Goal: Task Accomplishment & Management: Use online tool/utility

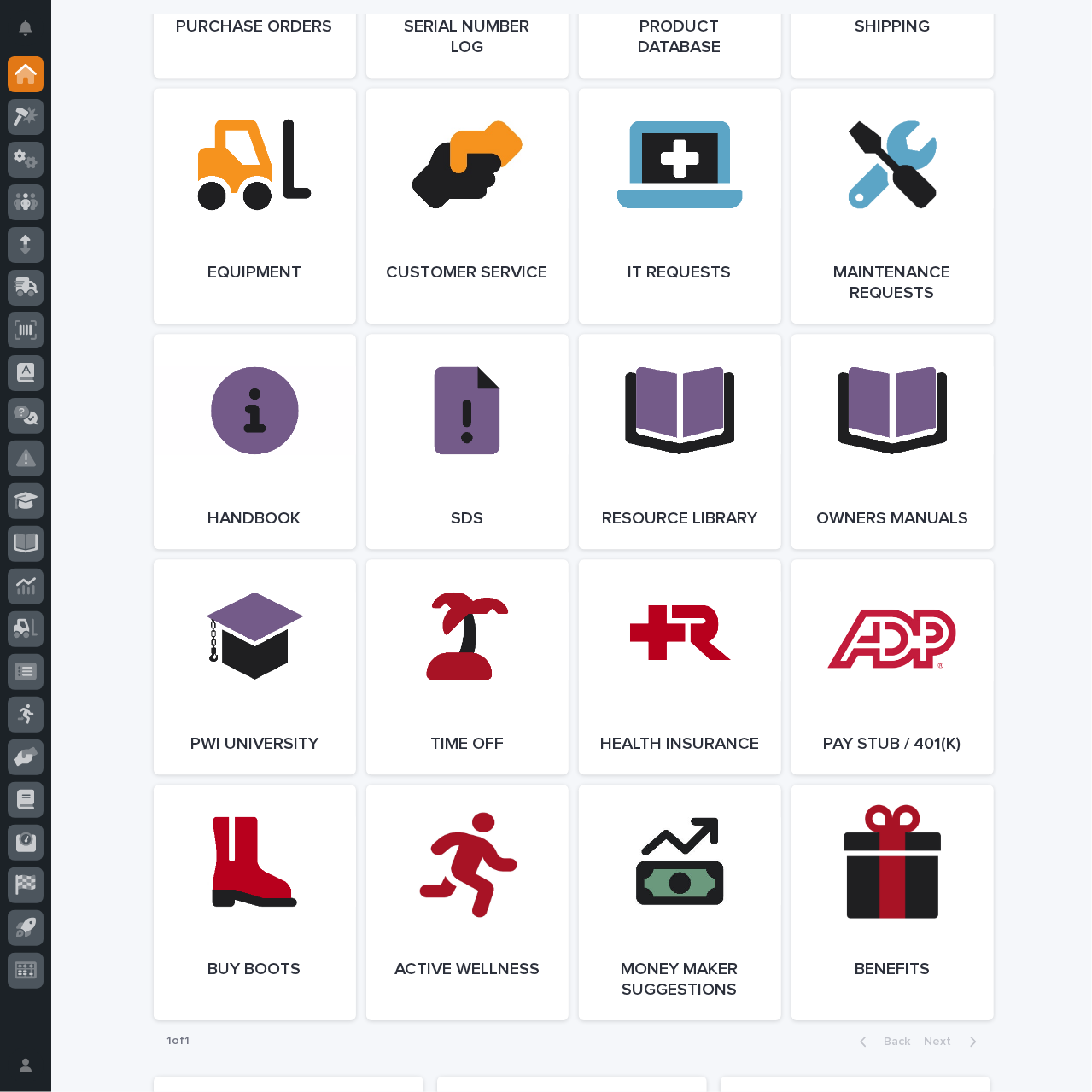
scroll to position [2048, 0]
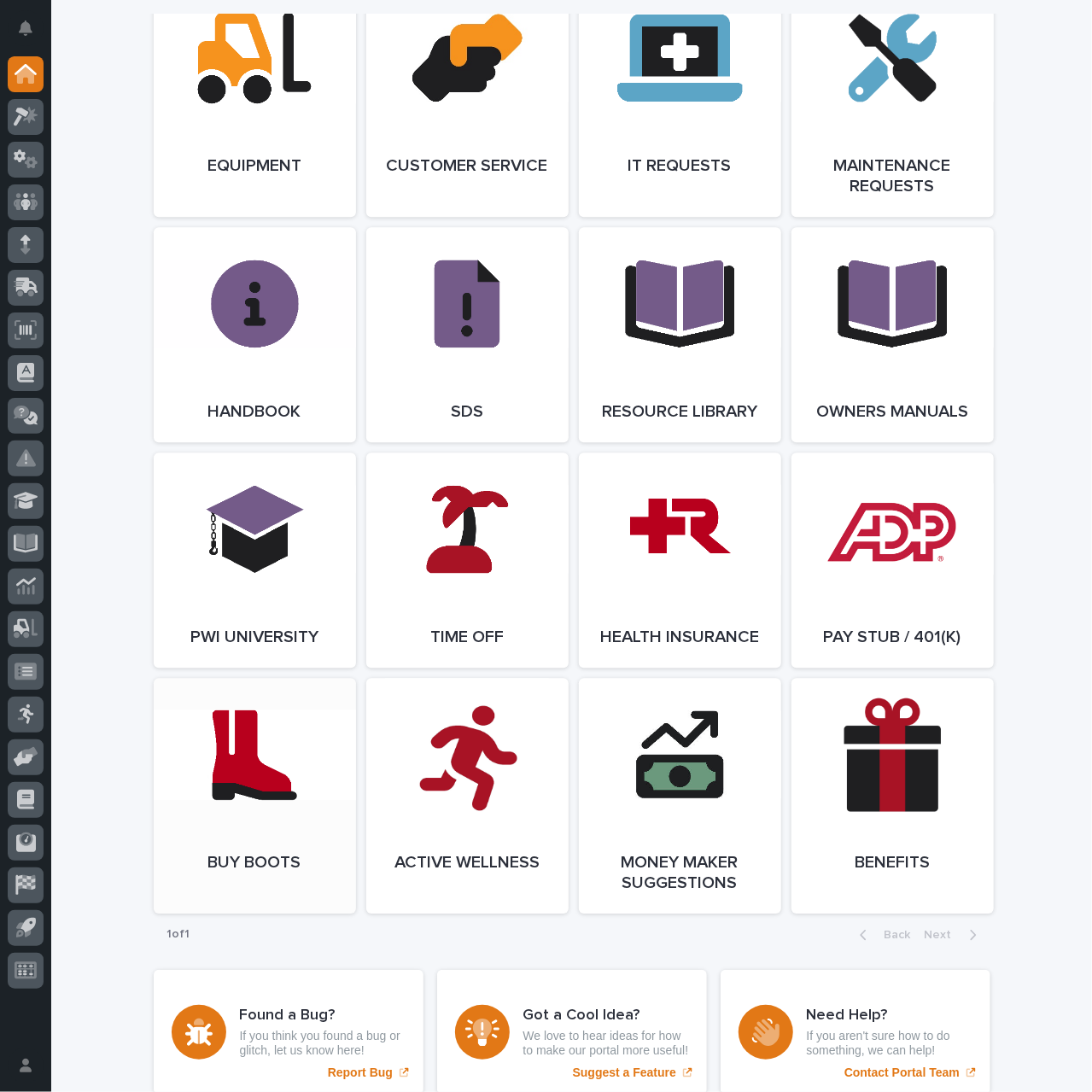
click at [252, 802] on span "Open Link" at bounding box center [255, 796] width 56 height 12
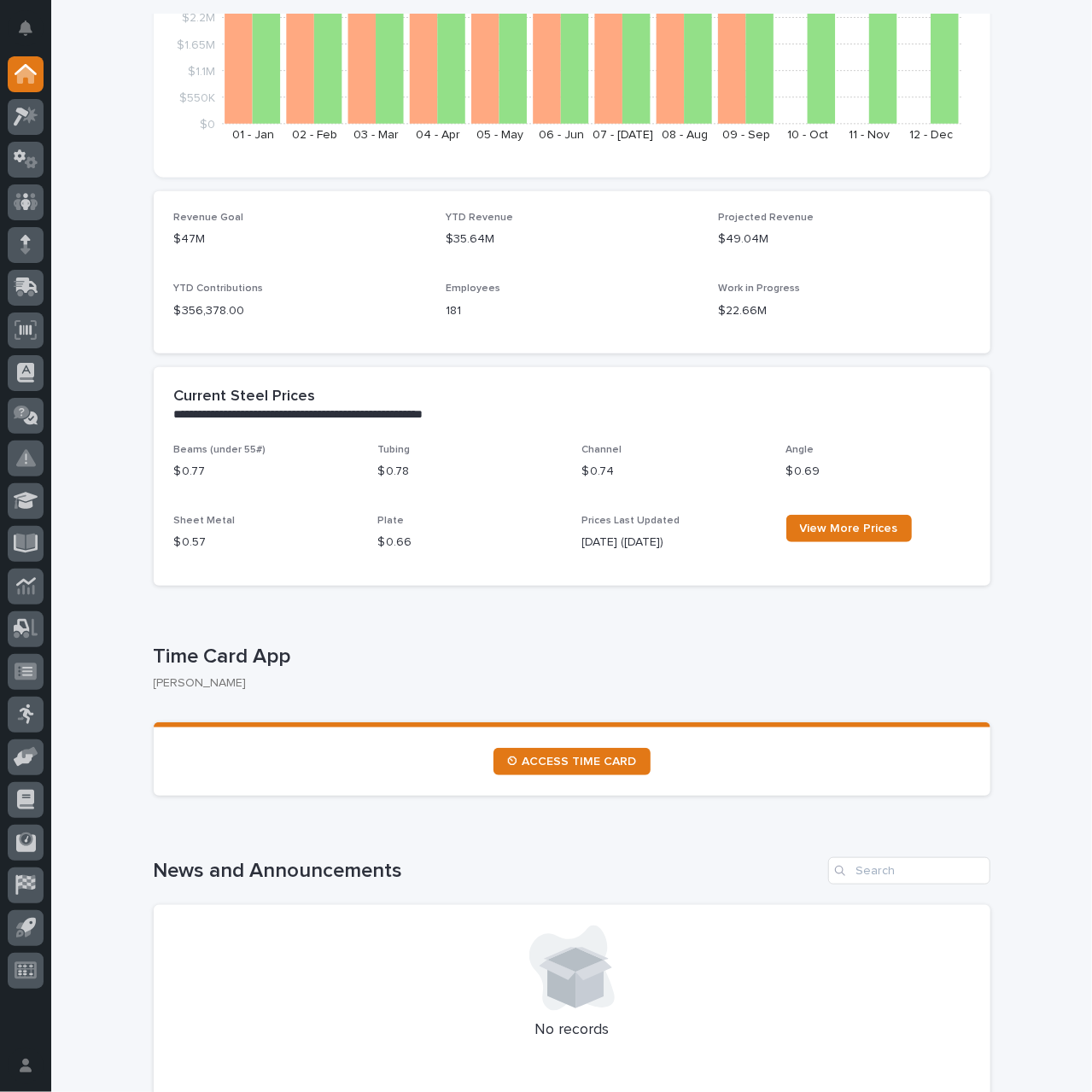
scroll to position [0, 0]
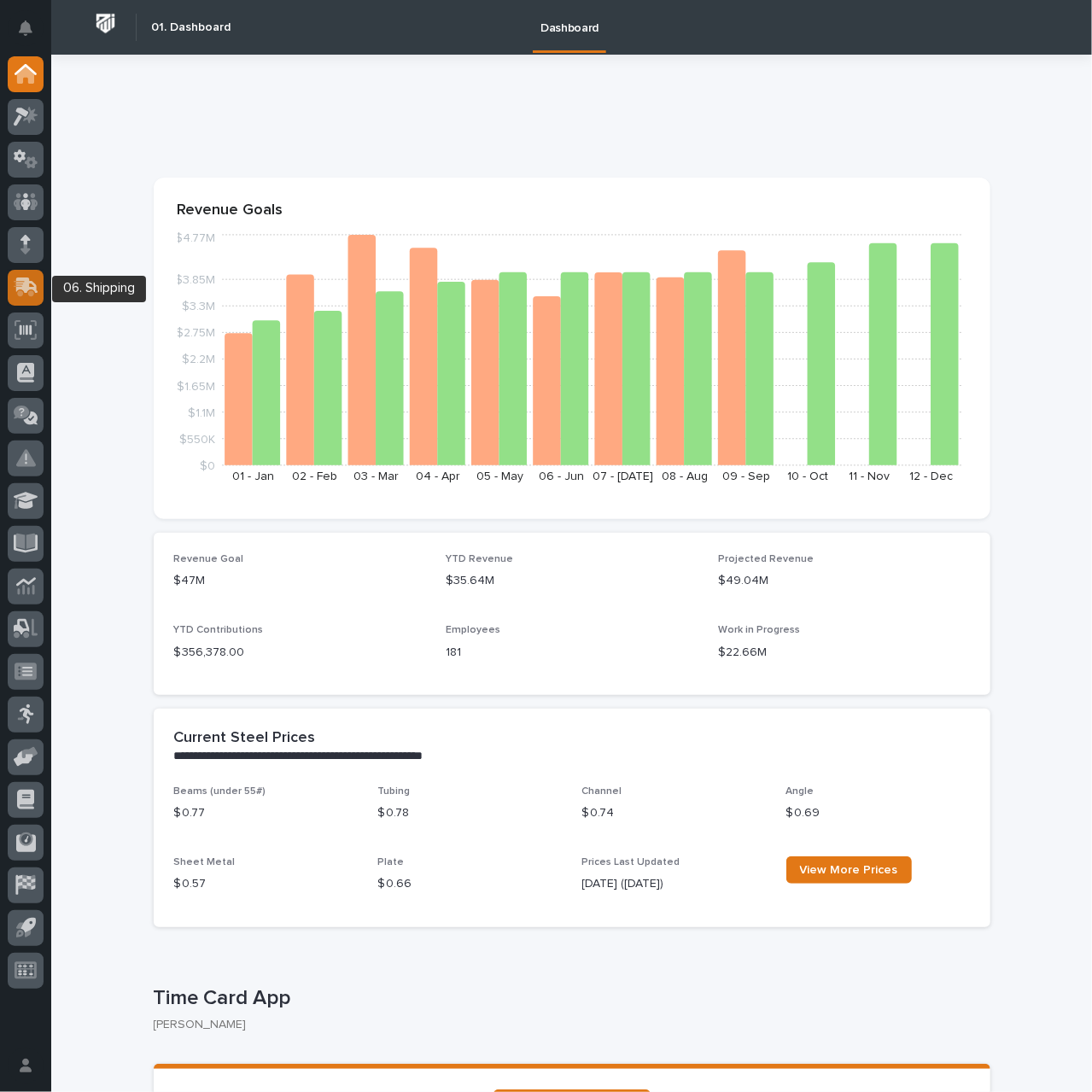
click at [36, 284] on icon at bounding box center [26, 287] width 25 height 20
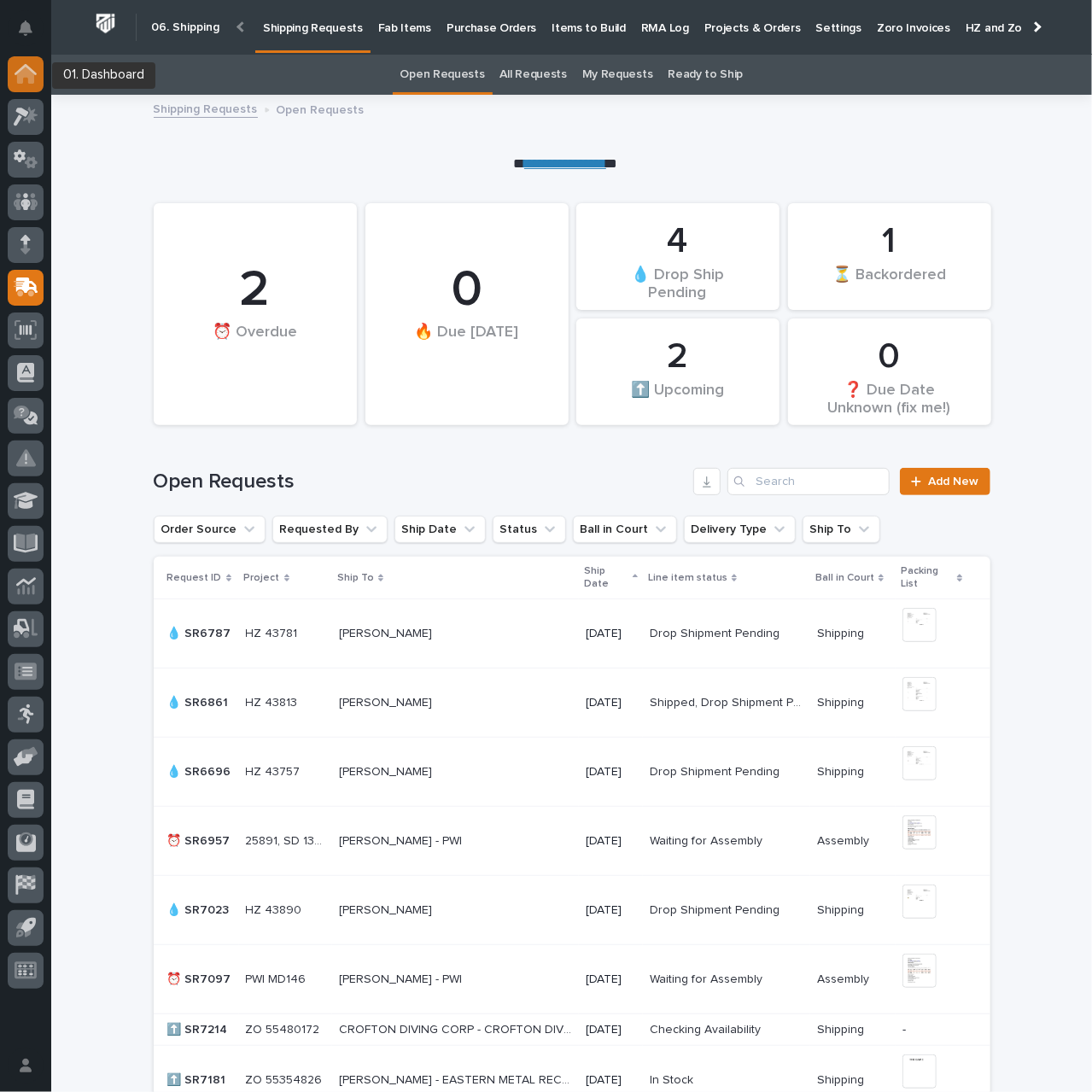
click at [30, 73] on icon at bounding box center [25, 75] width 17 height 17
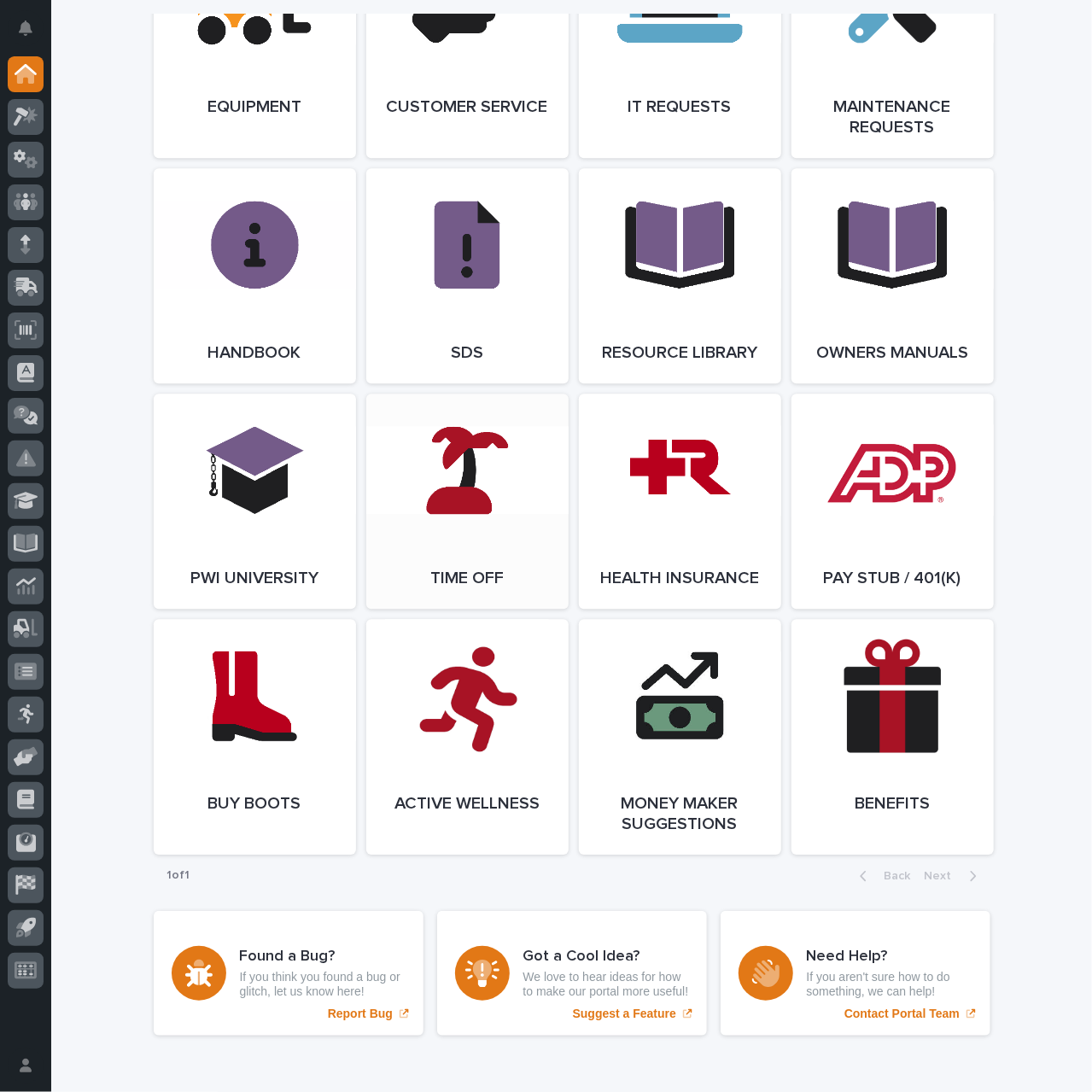
scroll to position [2134, 0]
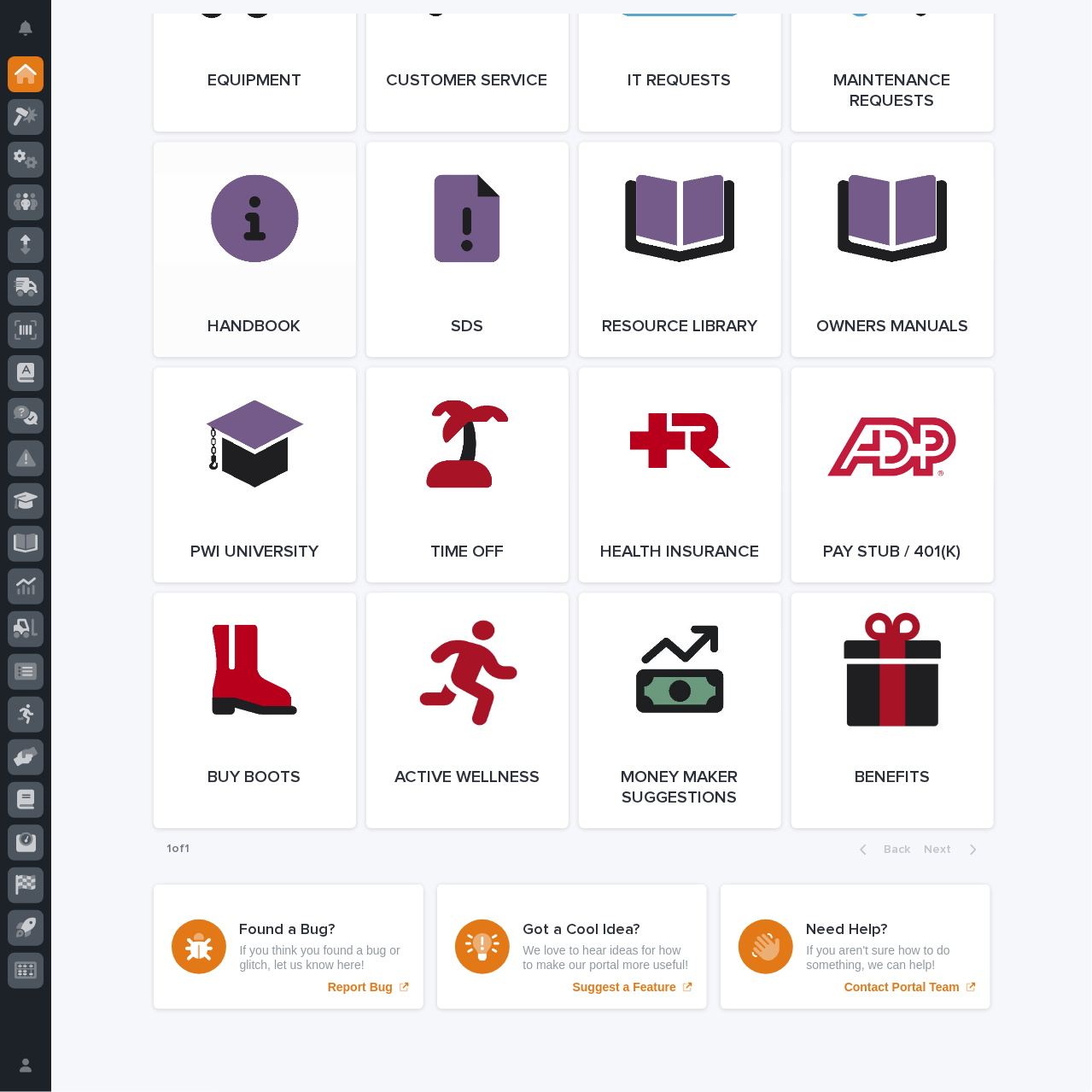
click at [263, 306] on link "Open Link" at bounding box center [254, 249] width 202 height 215
click at [27, 284] on icon at bounding box center [27, 285] width 22 height 16
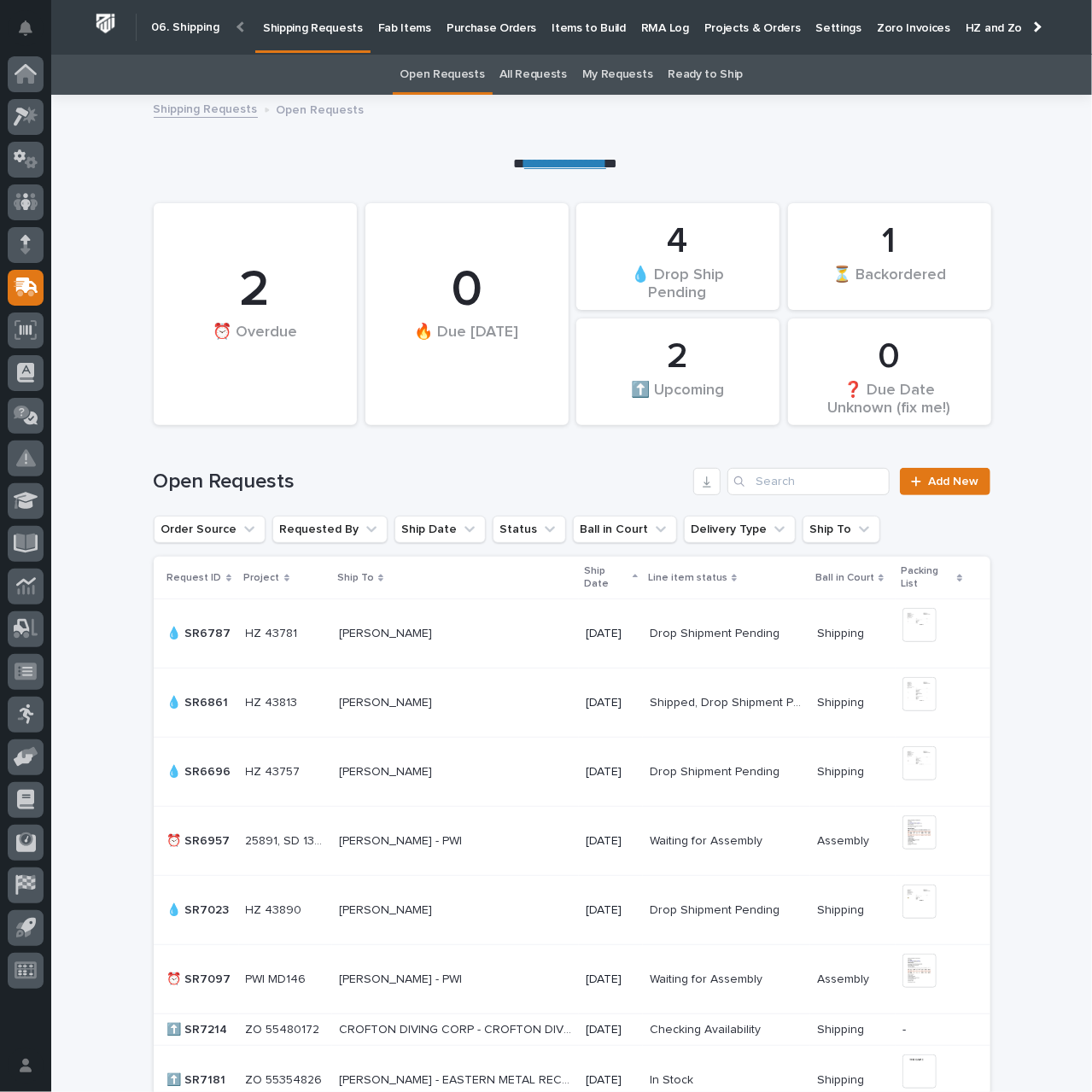
click at [472, 30] on p "Purchase Orders" at bounding box center [492, 18] width 90 height 36
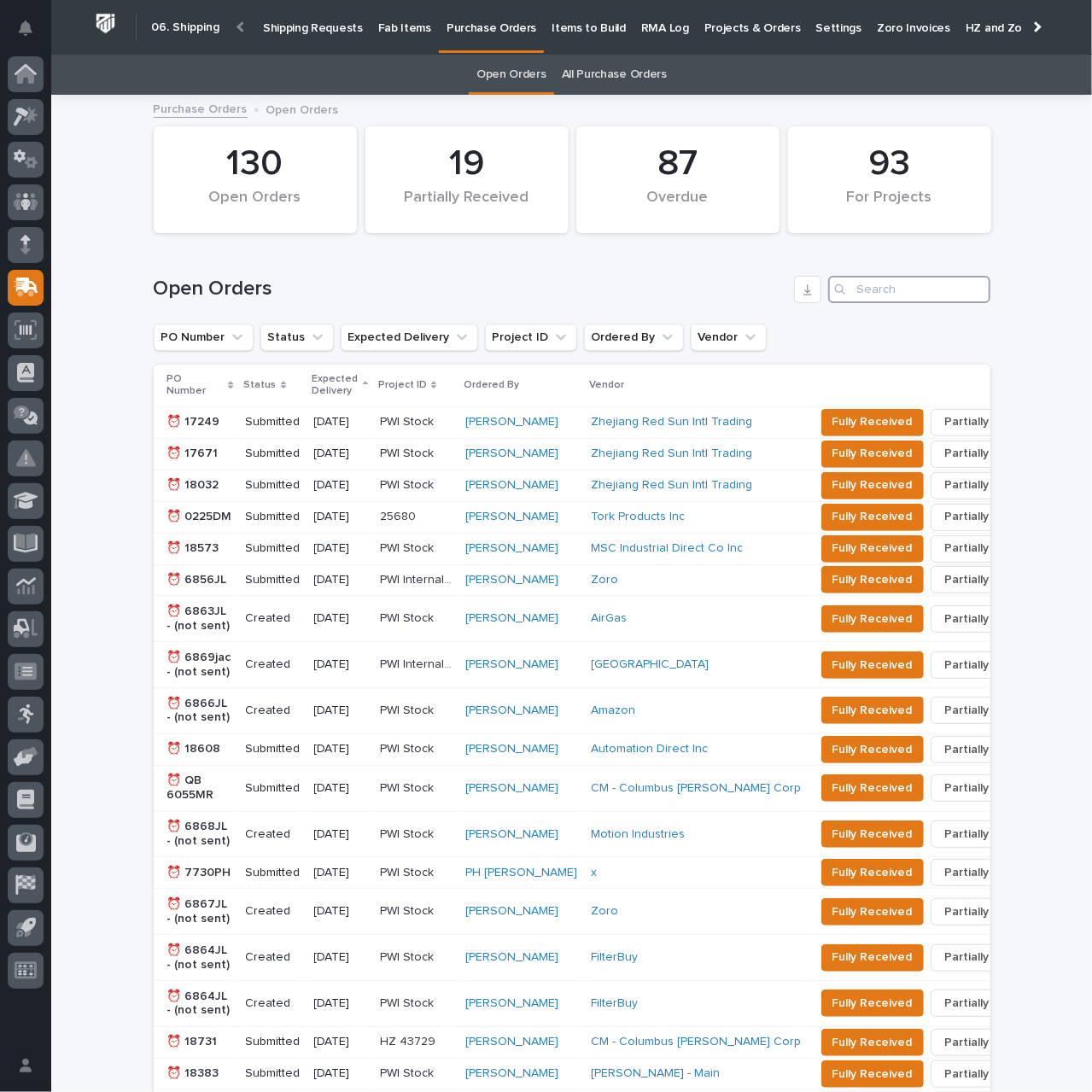
click at [879, 283] on input "Search" at bounding box center [909, 288] width 163 height 27
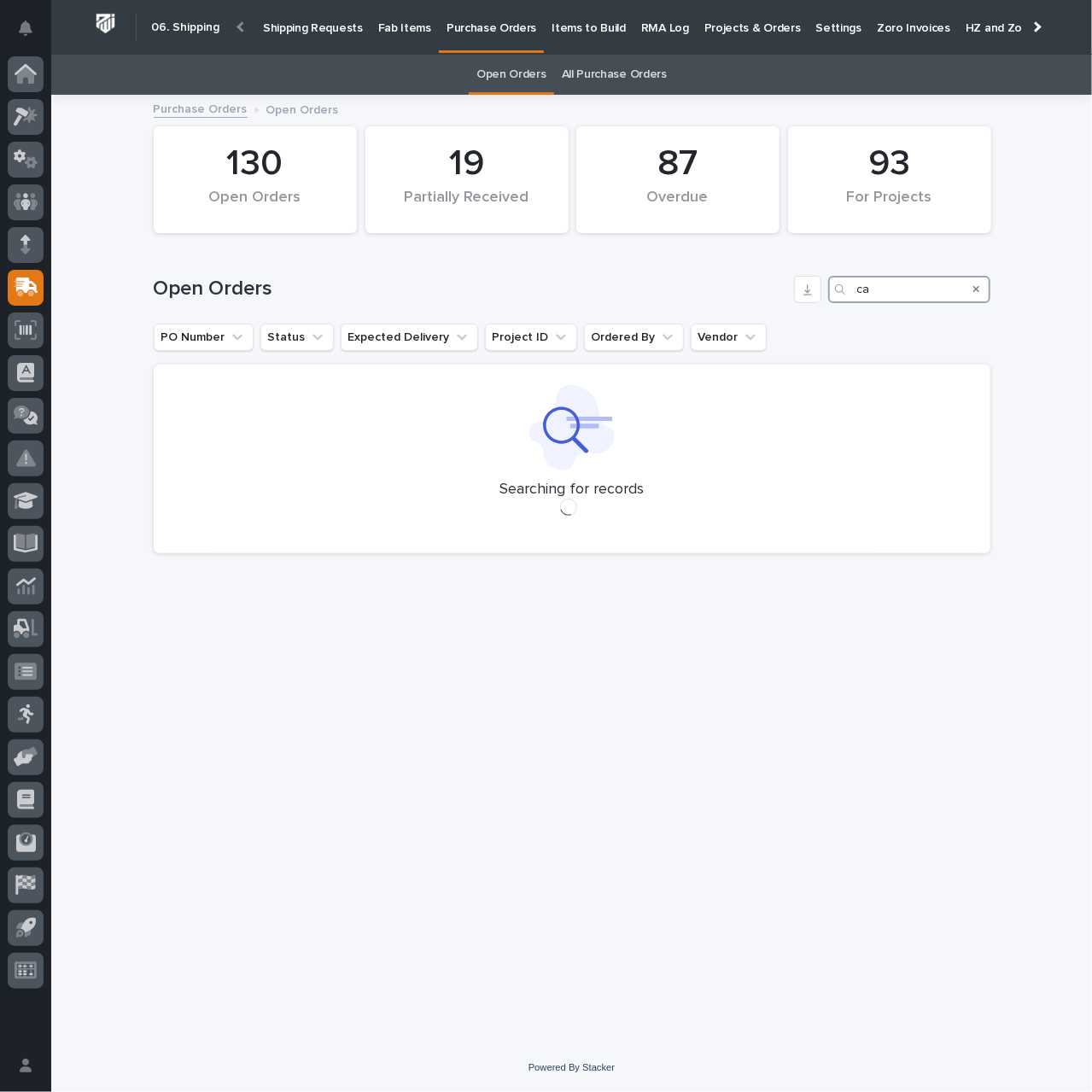
type input "c"
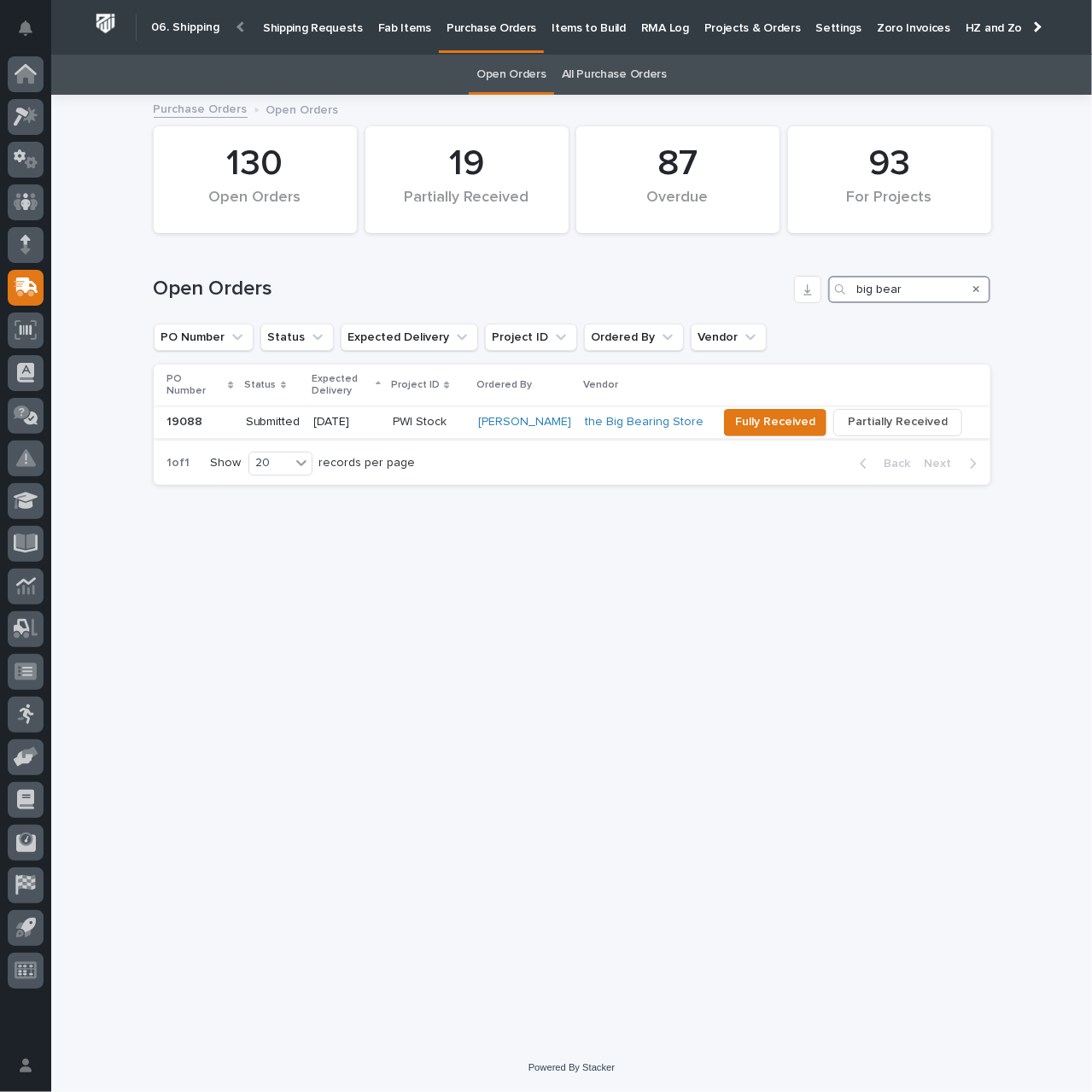
type input "big bear"
click at [380, 416] on p "[DATE]" at bounding box center [347, 422] width 66 height 15
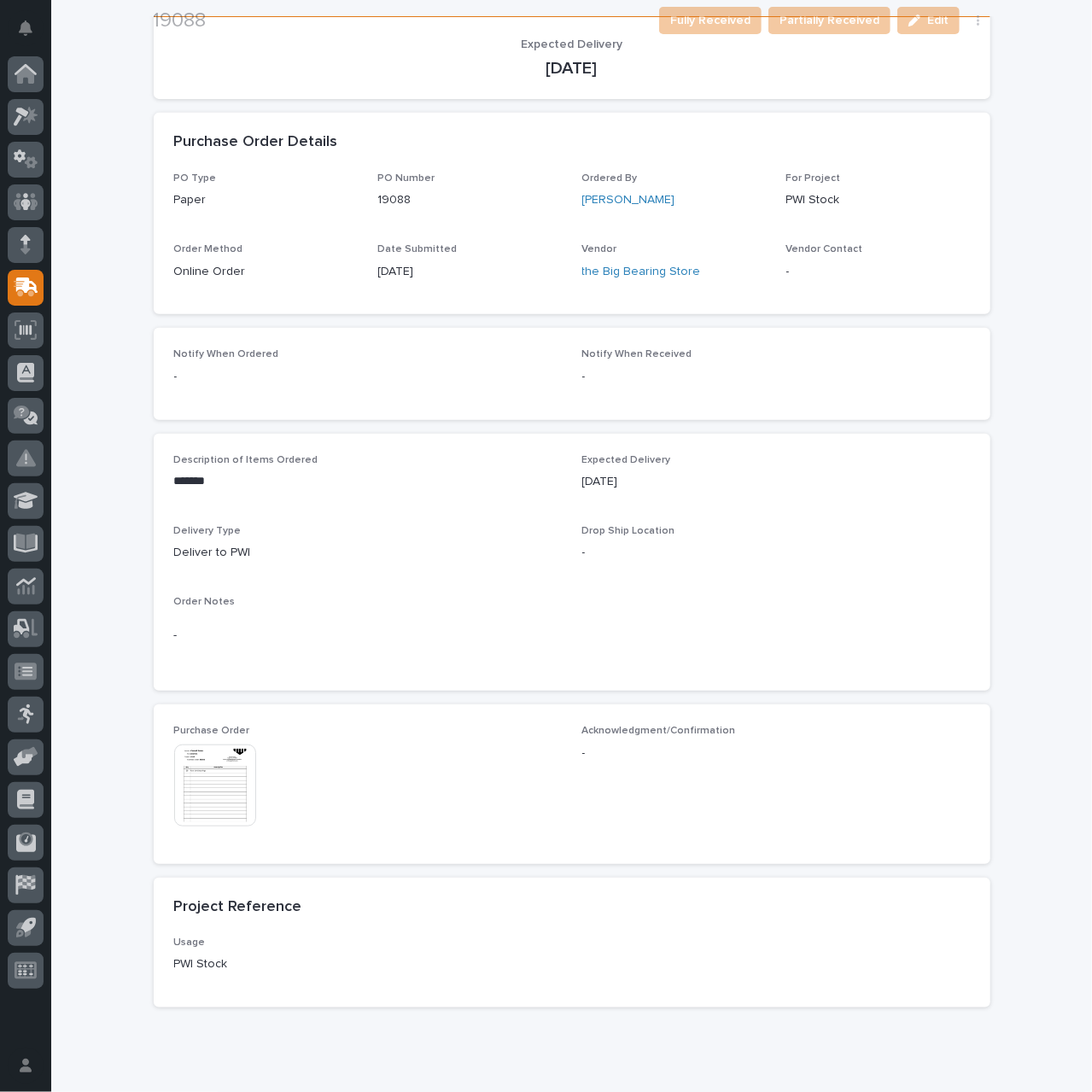
scroll to position [341, 0]
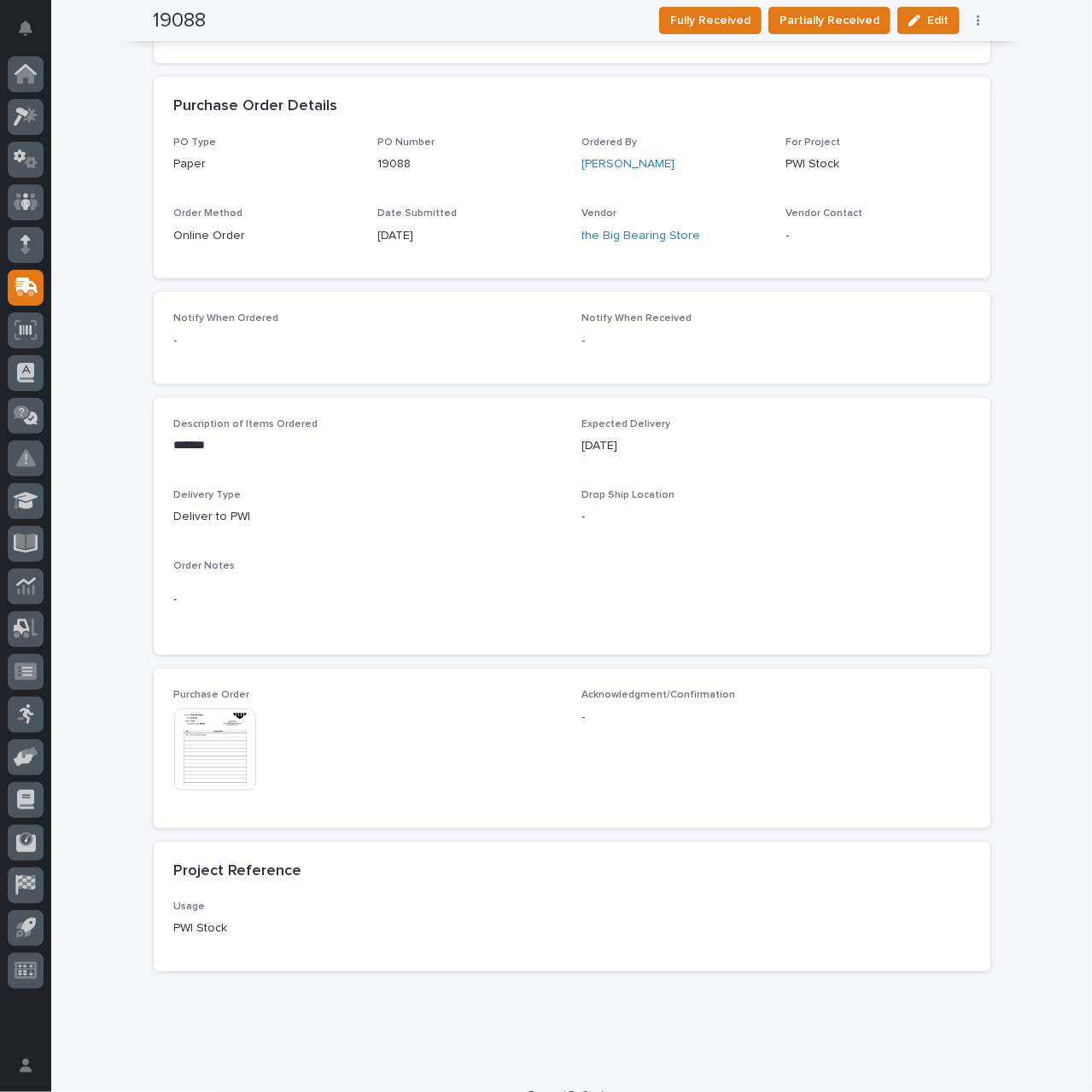
click at [199, 776] on img at bounding box center [215, 749] width 82 height 82
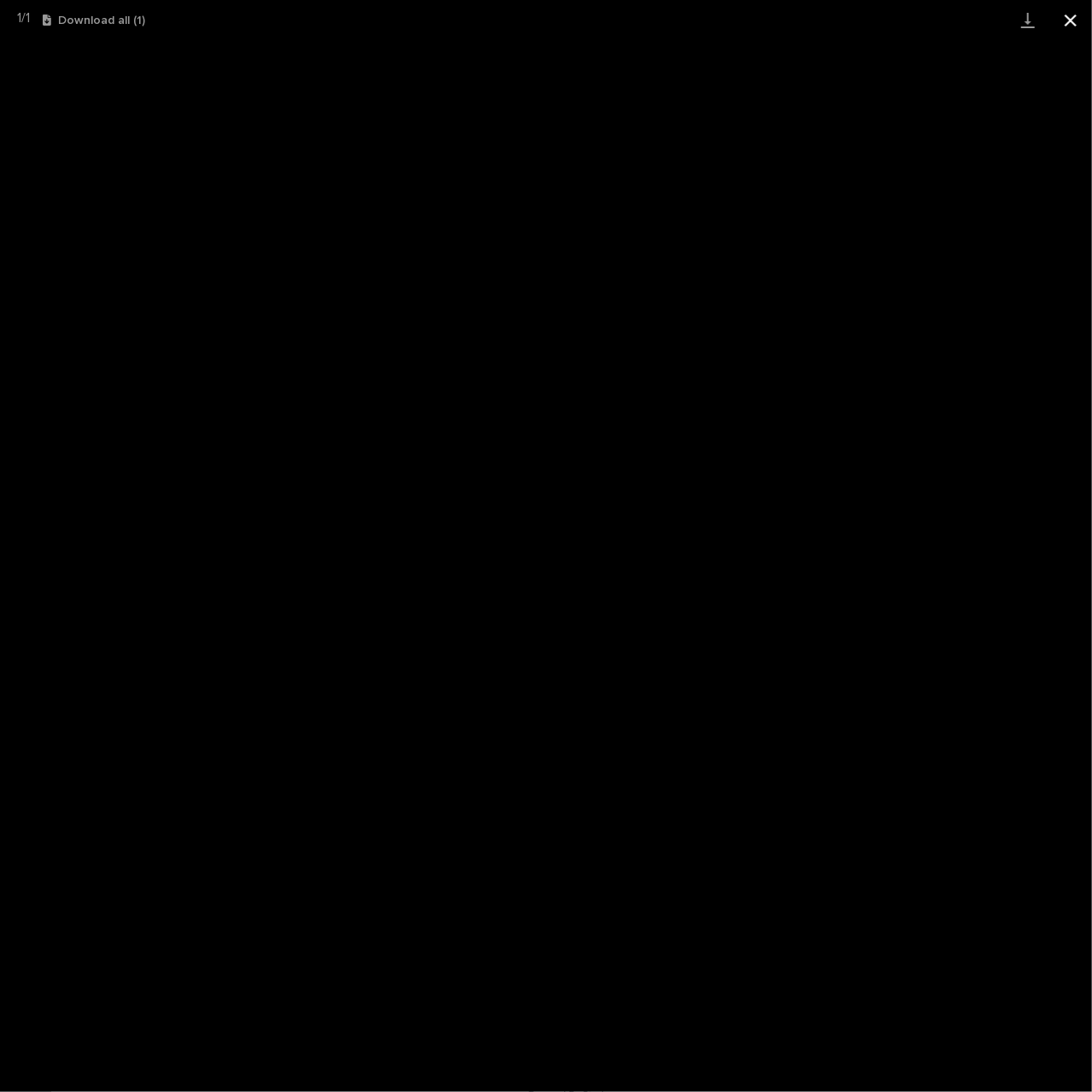
click at [1068, 21] on button "Close gallery" at bounding box center [1070, 20] width 43 height 40
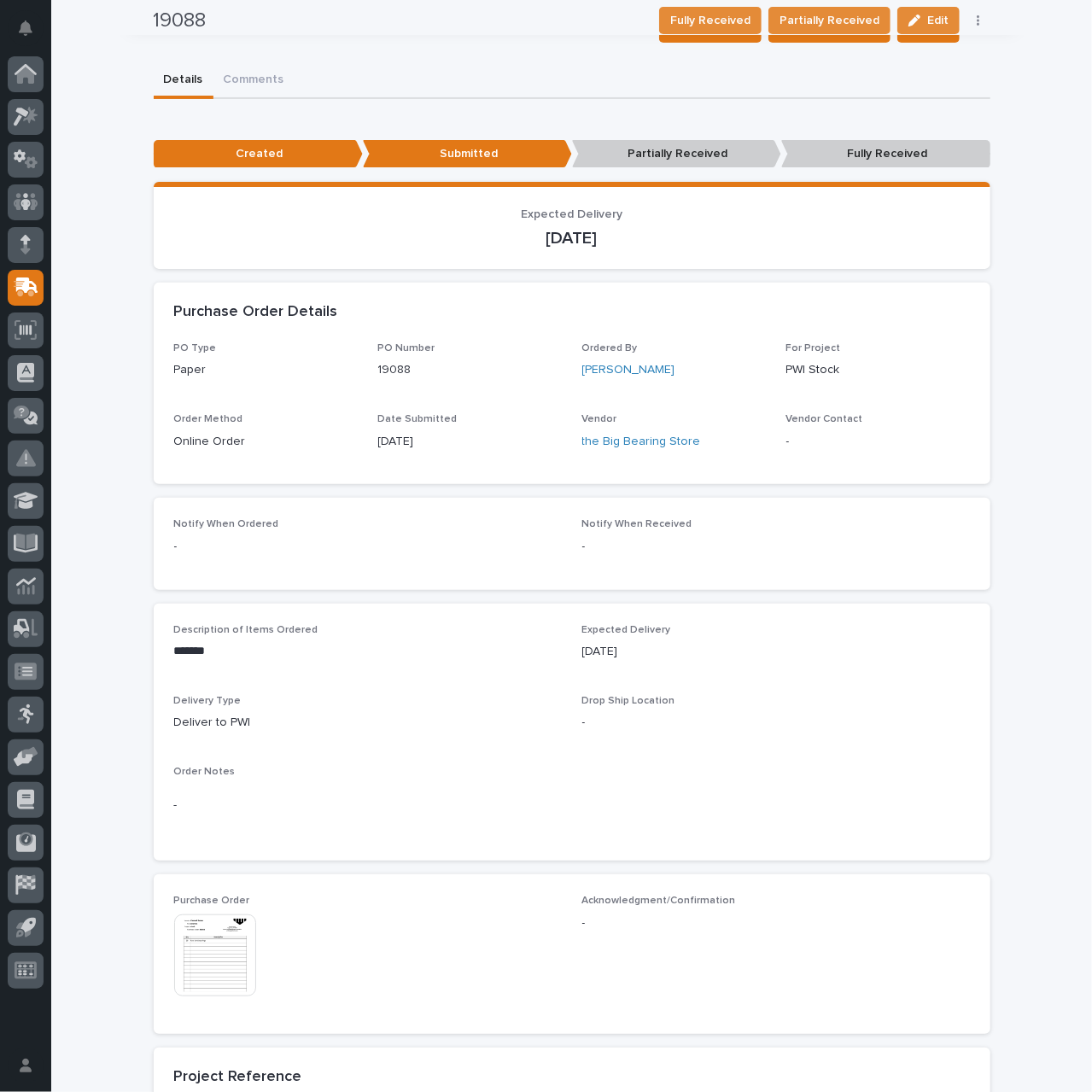
scroll to position [0, 0]
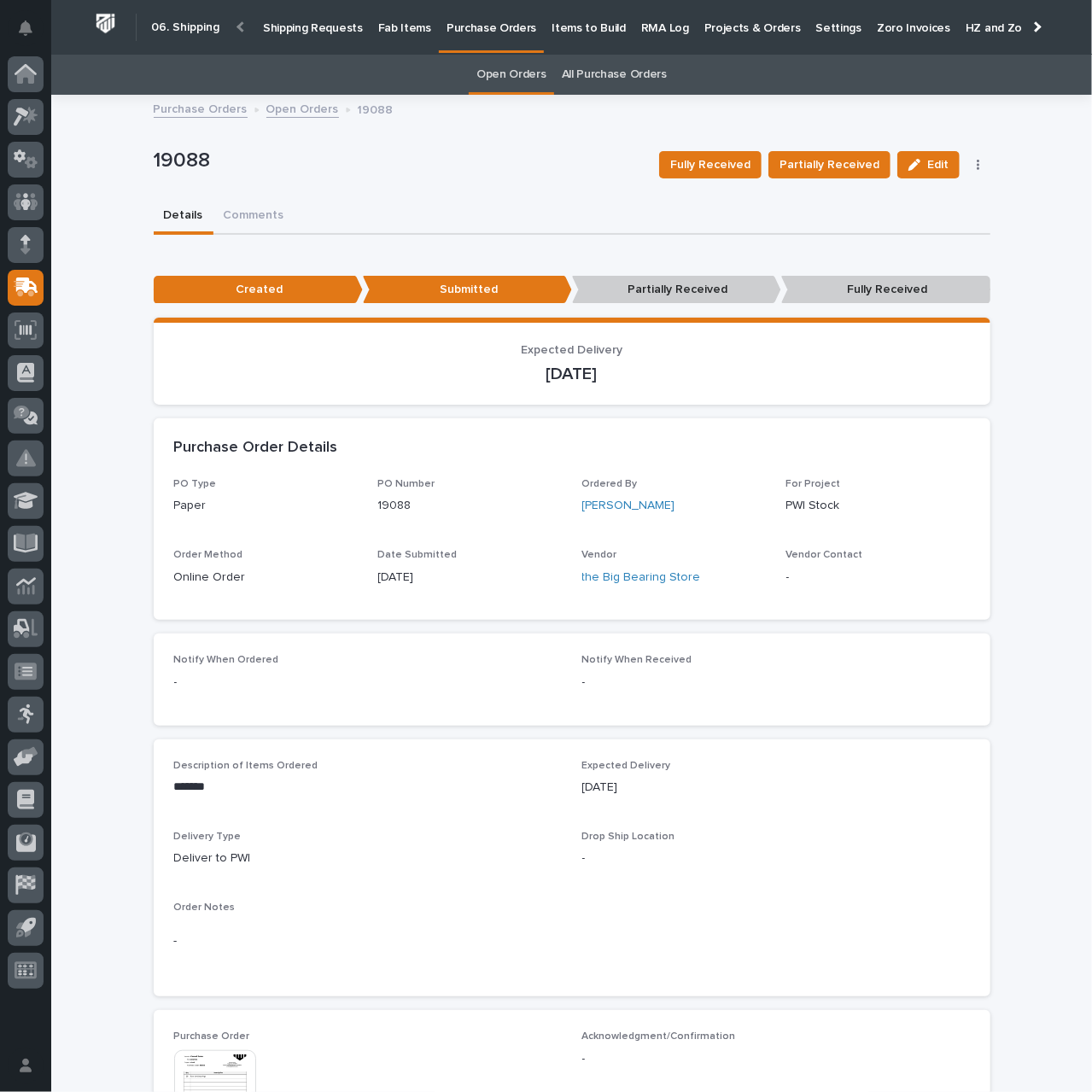
click at [305, 110] on link "Open Orders" at bounding box center [302, 108] width 73 height 20
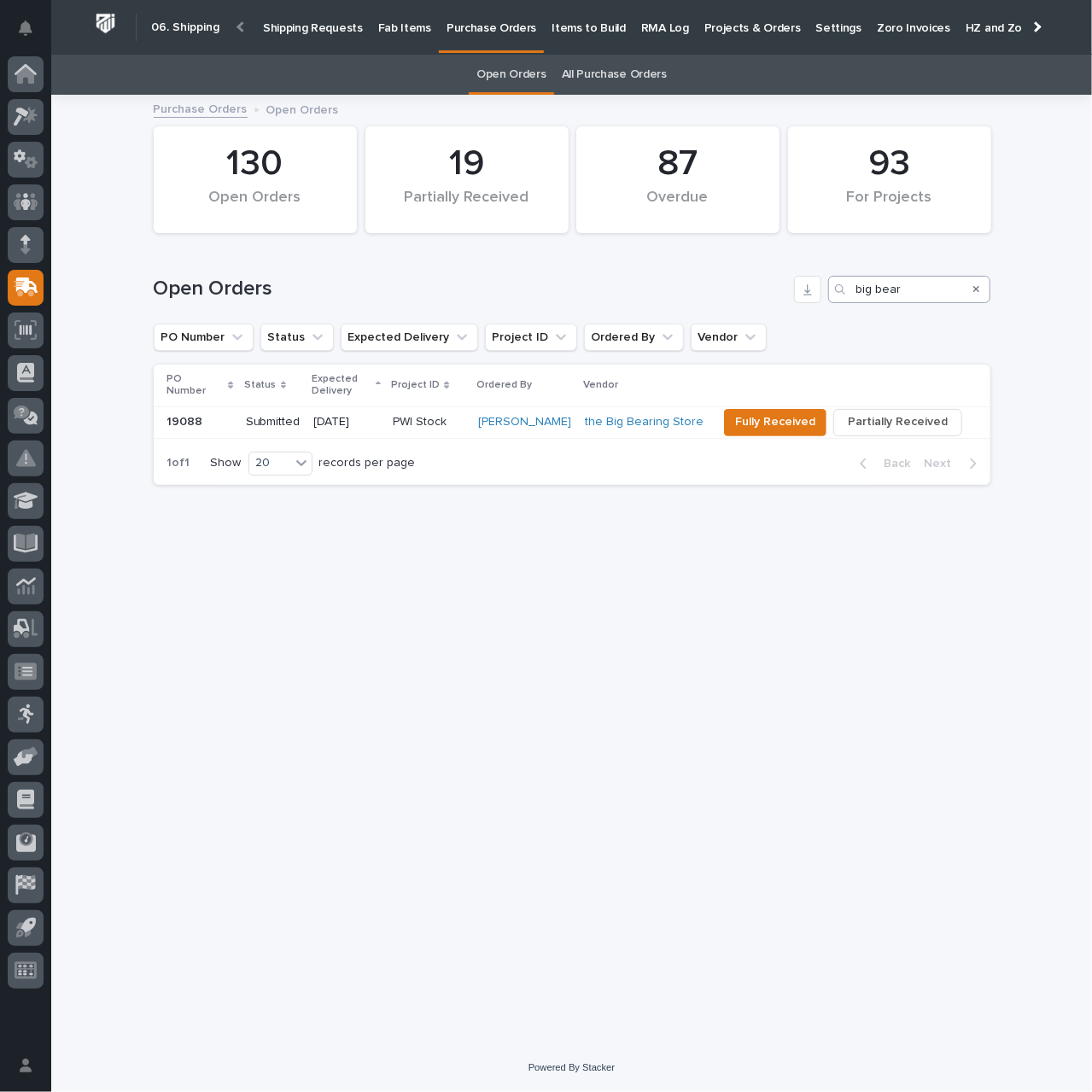
drag, startPoint x: 976, startPoint y: 286, endPoint x: 910, endPoint y: 291, distance: 66.2
click at [976, 286] on icon "Search" at bounding box center [976, 289] width 7 height 10
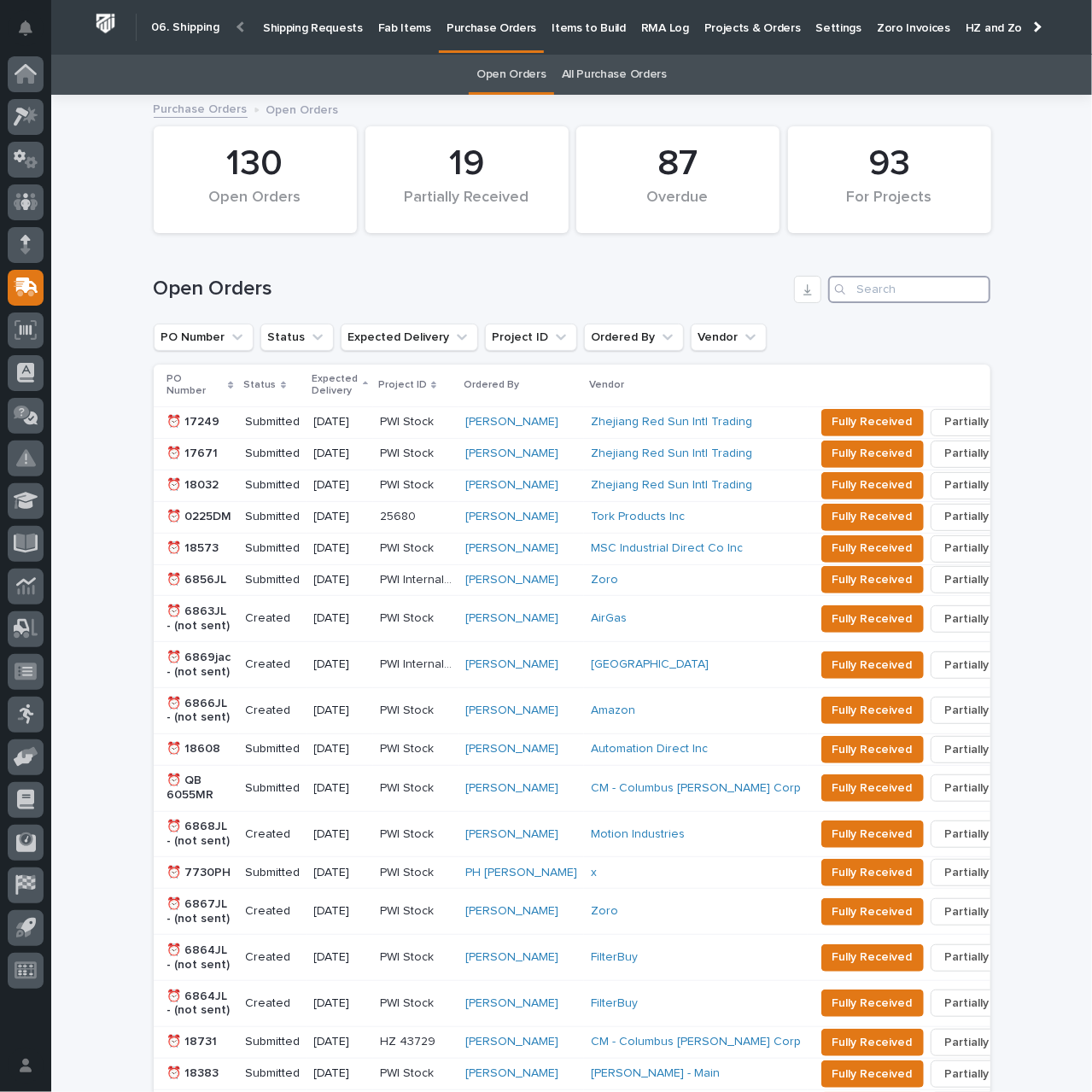
click at [906, 291] on input "Search" at bounding box center [909, 288] width 163 height 27
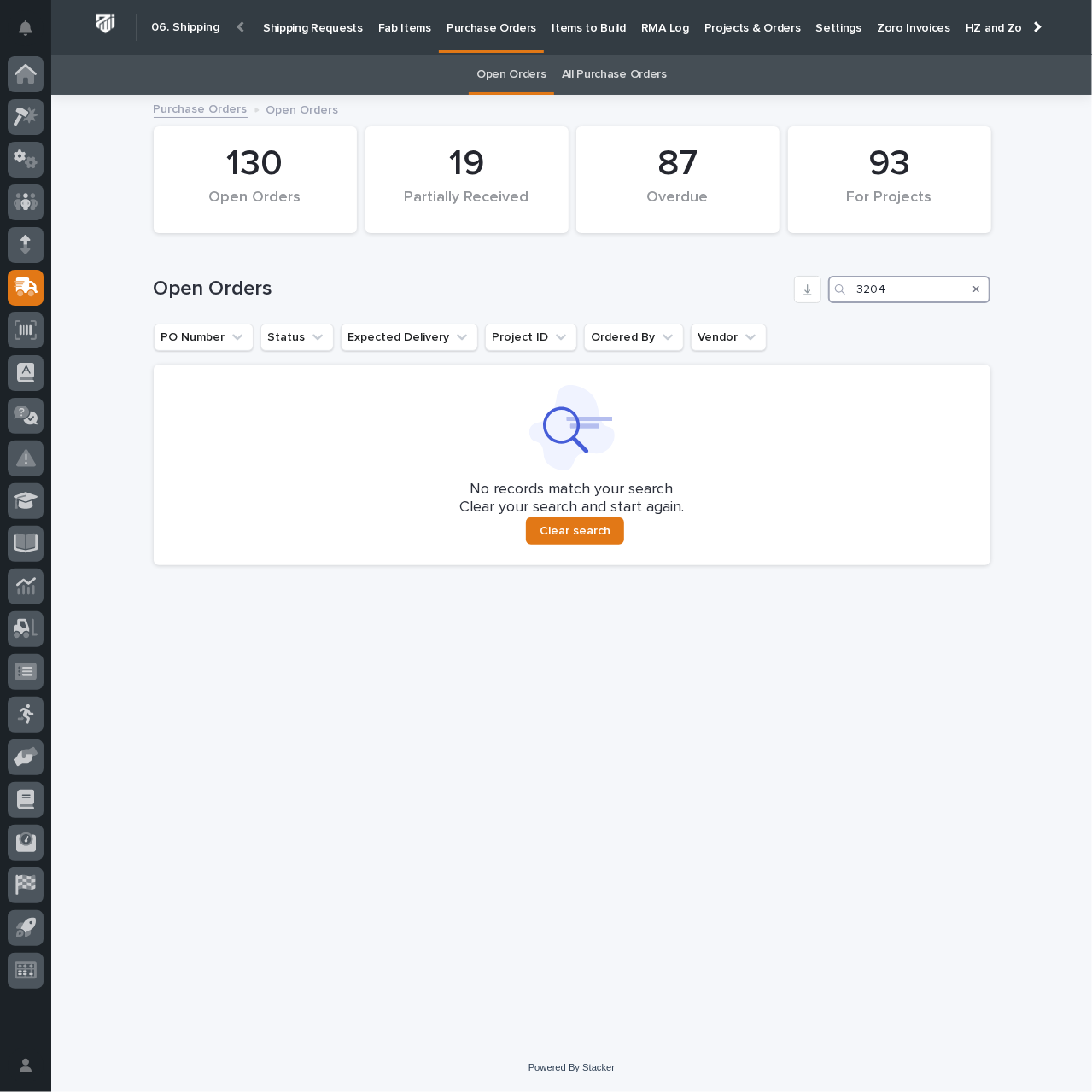
type input "3204"
click at [293, 30] on p "Shipping Requests" at bounding box center [313, 18] width 100 height 36
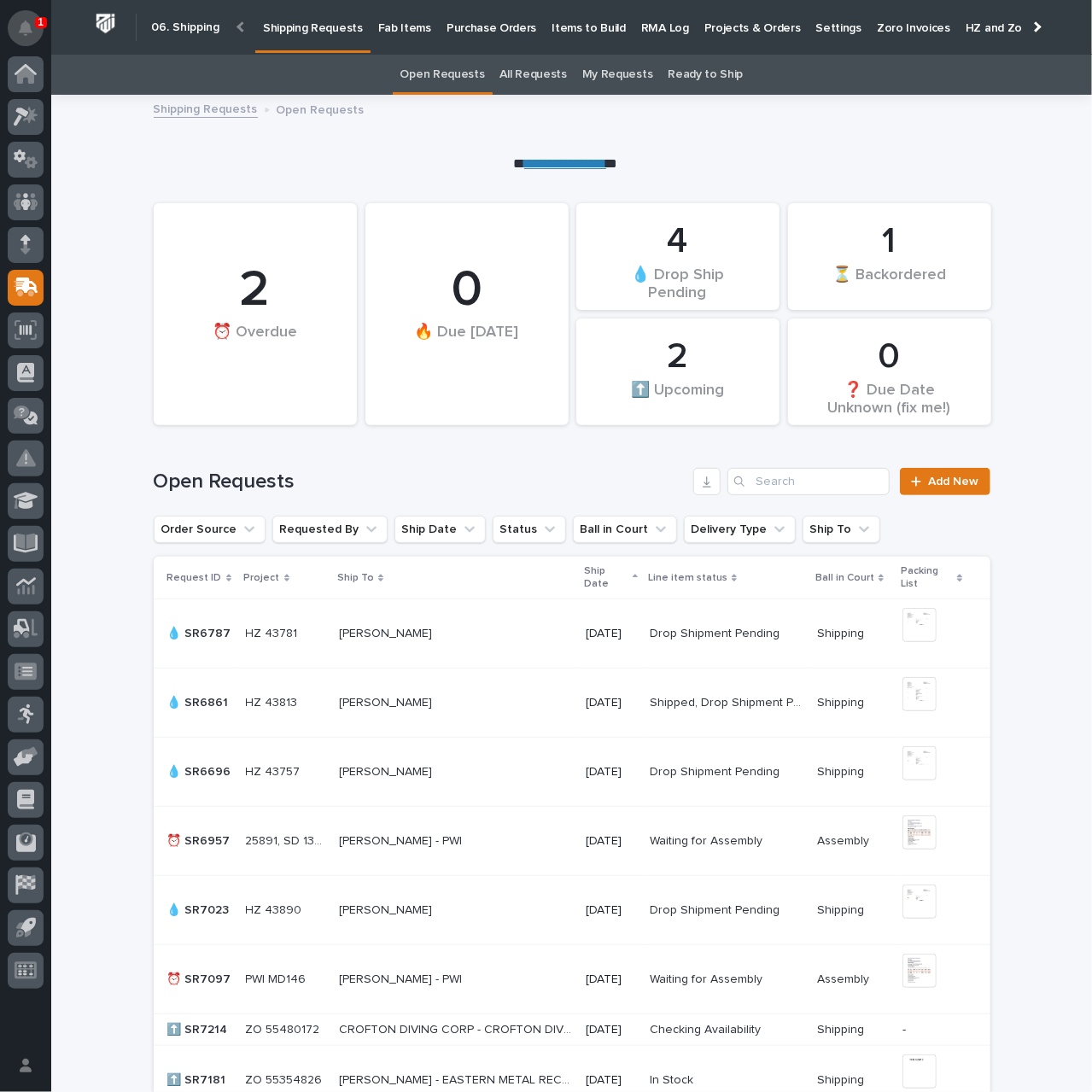
click at [19, 37] on button "Notifications" at bounding box center [26, 28] width 36 height 36
click at [433, 134] on div "**********" at bounding box center [570, 134] width 1040 height 79
click at [19, 37] on button "Notifications" at bounding box center [26, 28] width 36 height 36
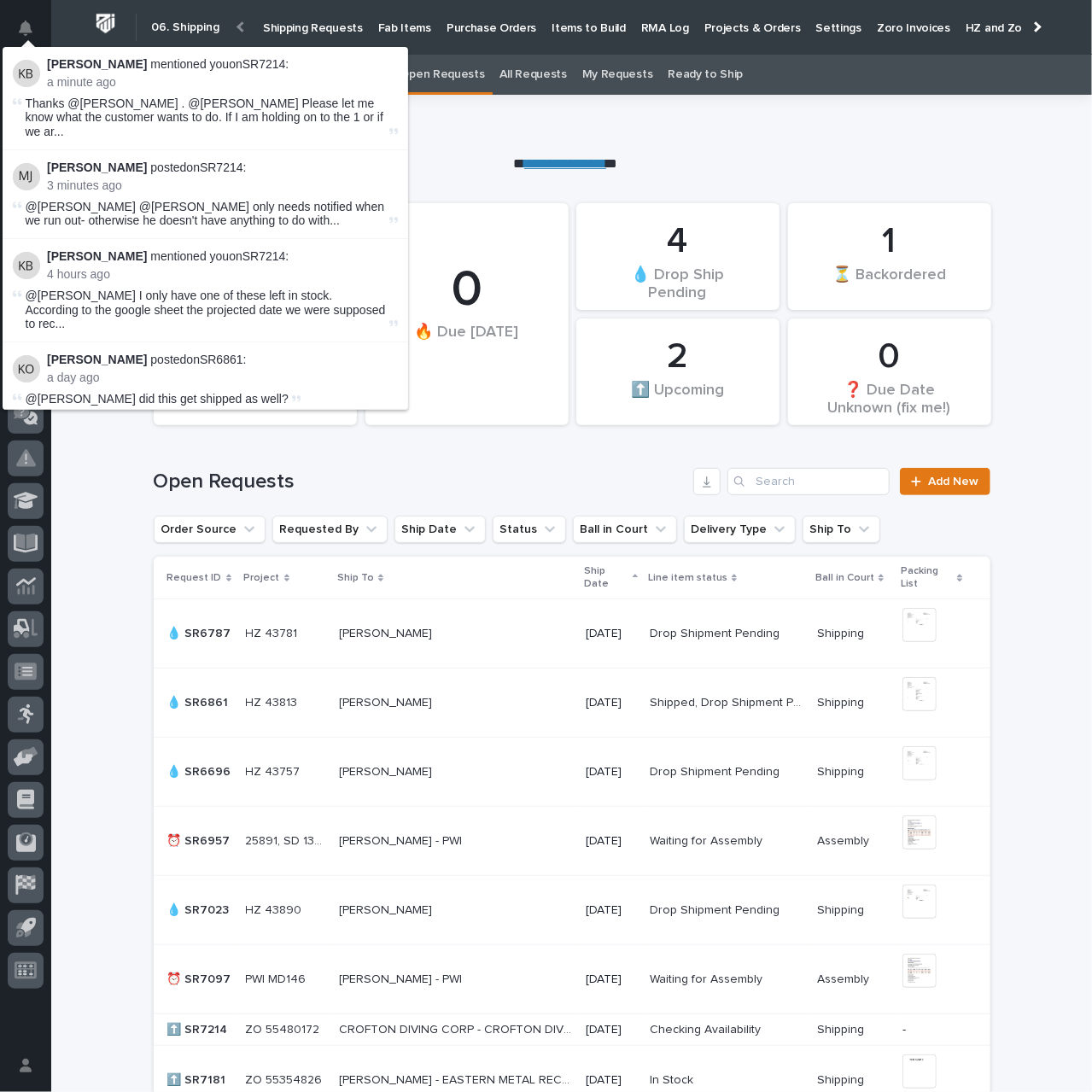
click at [432, 133] on div "**********" at bounding box center [570, 134] width 1040 height 79
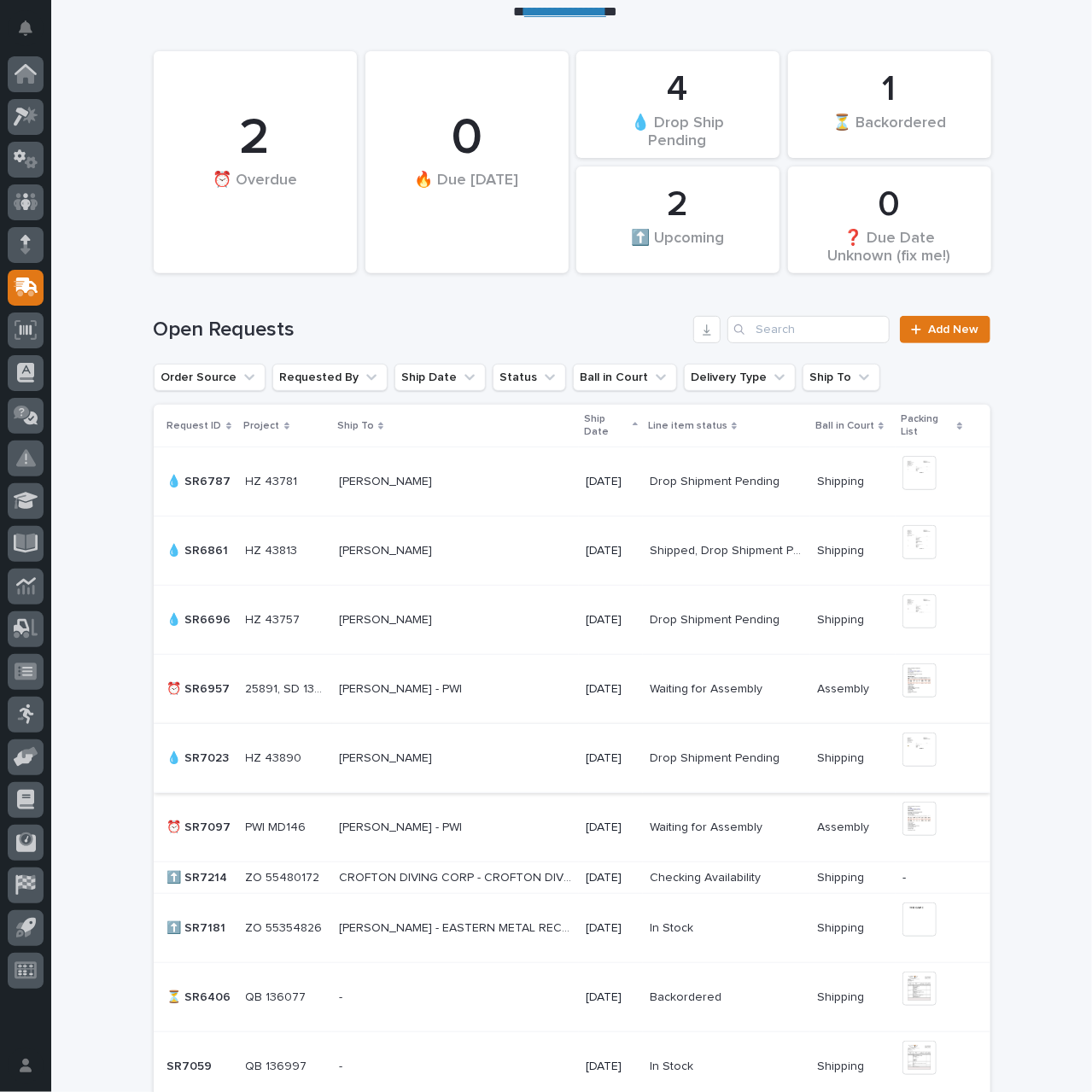
scroll to position [415, 0]
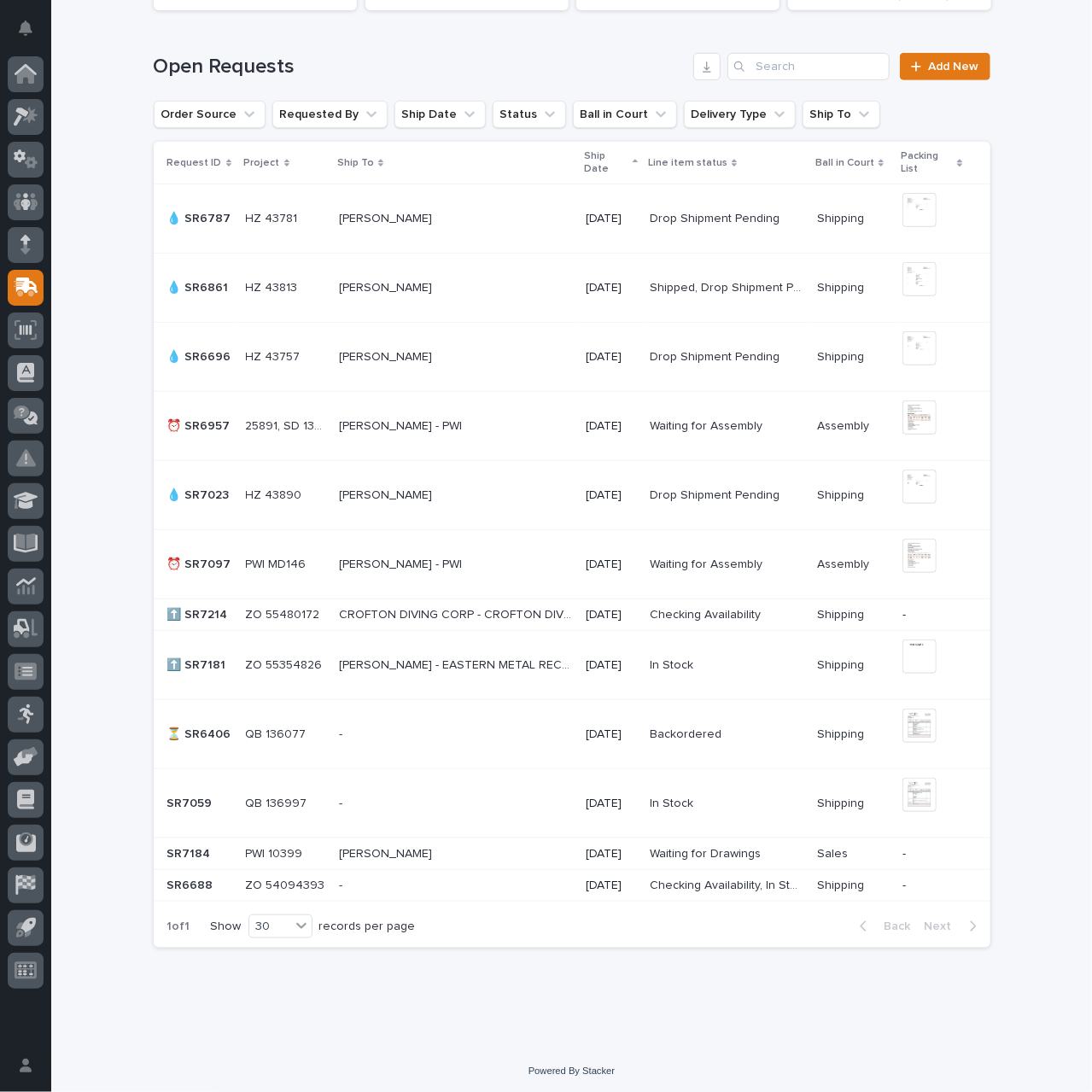
click at [454, 613] on p "CROFTON DIVING CORP - CROFTON DIVING CORP" at bounding box center [457, 613] width 236 height 18
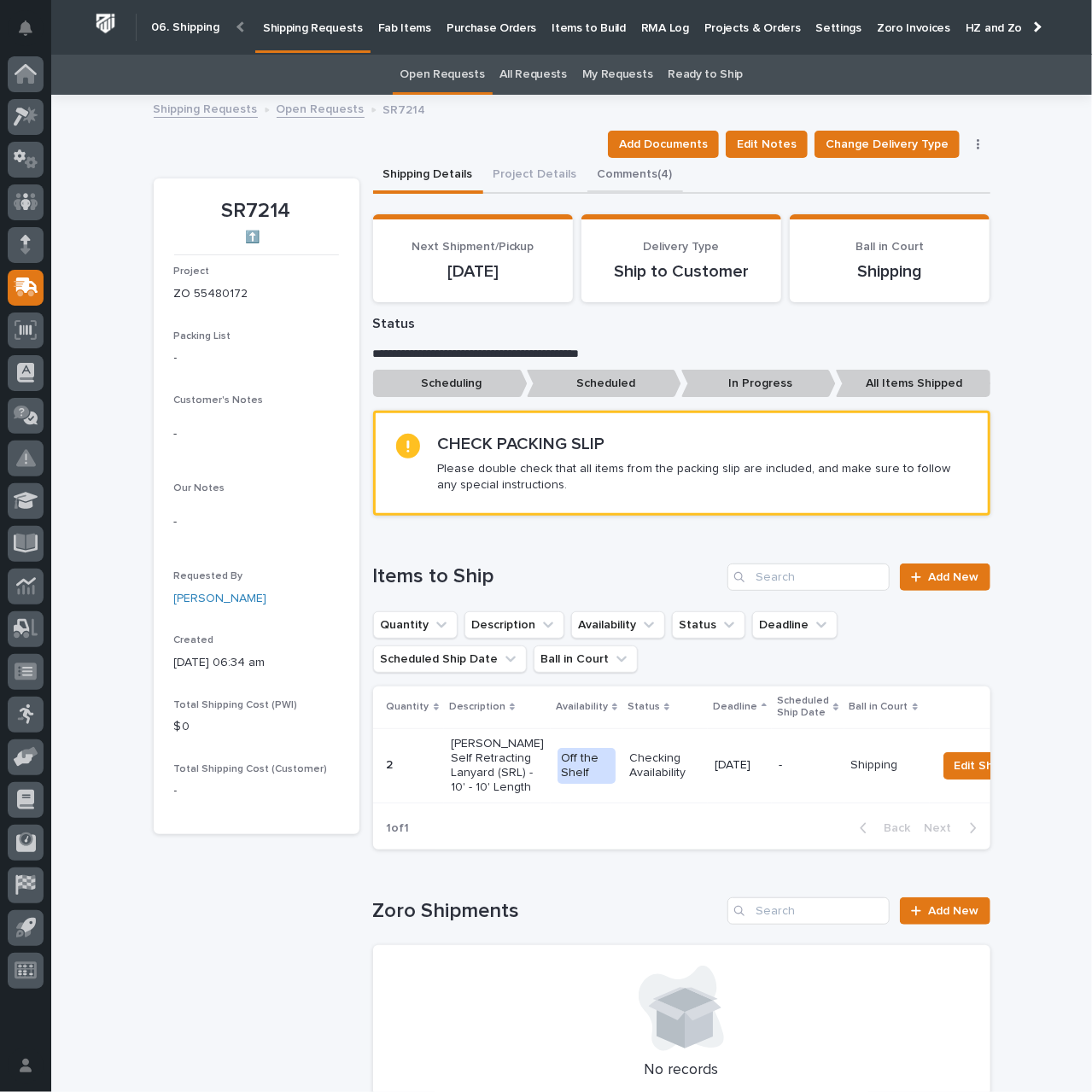
click at [622, 177] on button "Comments (4)" at bounding box center [635, 176] width 96 height 36
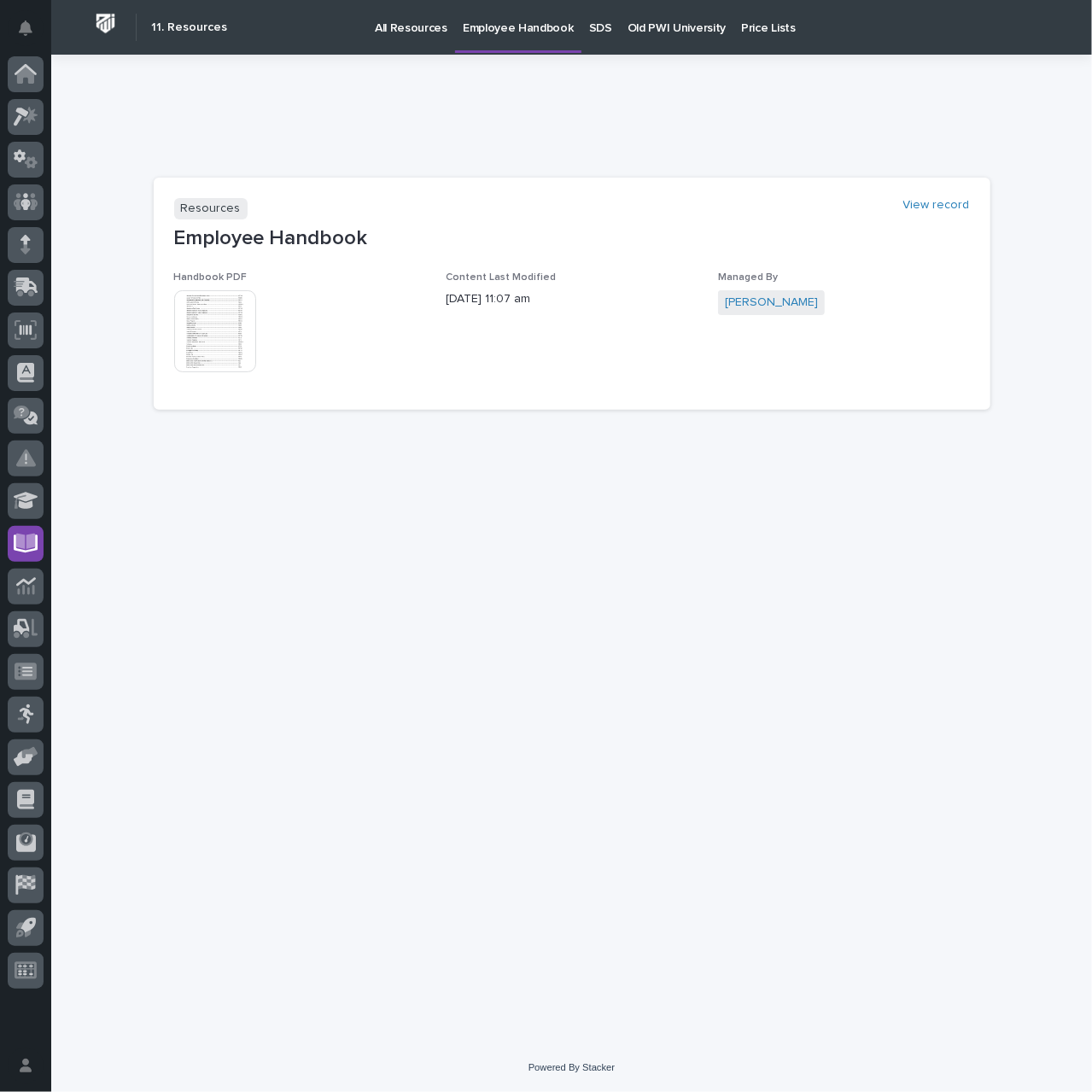
click at [232, 344] on img at bounding box center [215, 331] width 82 height 82
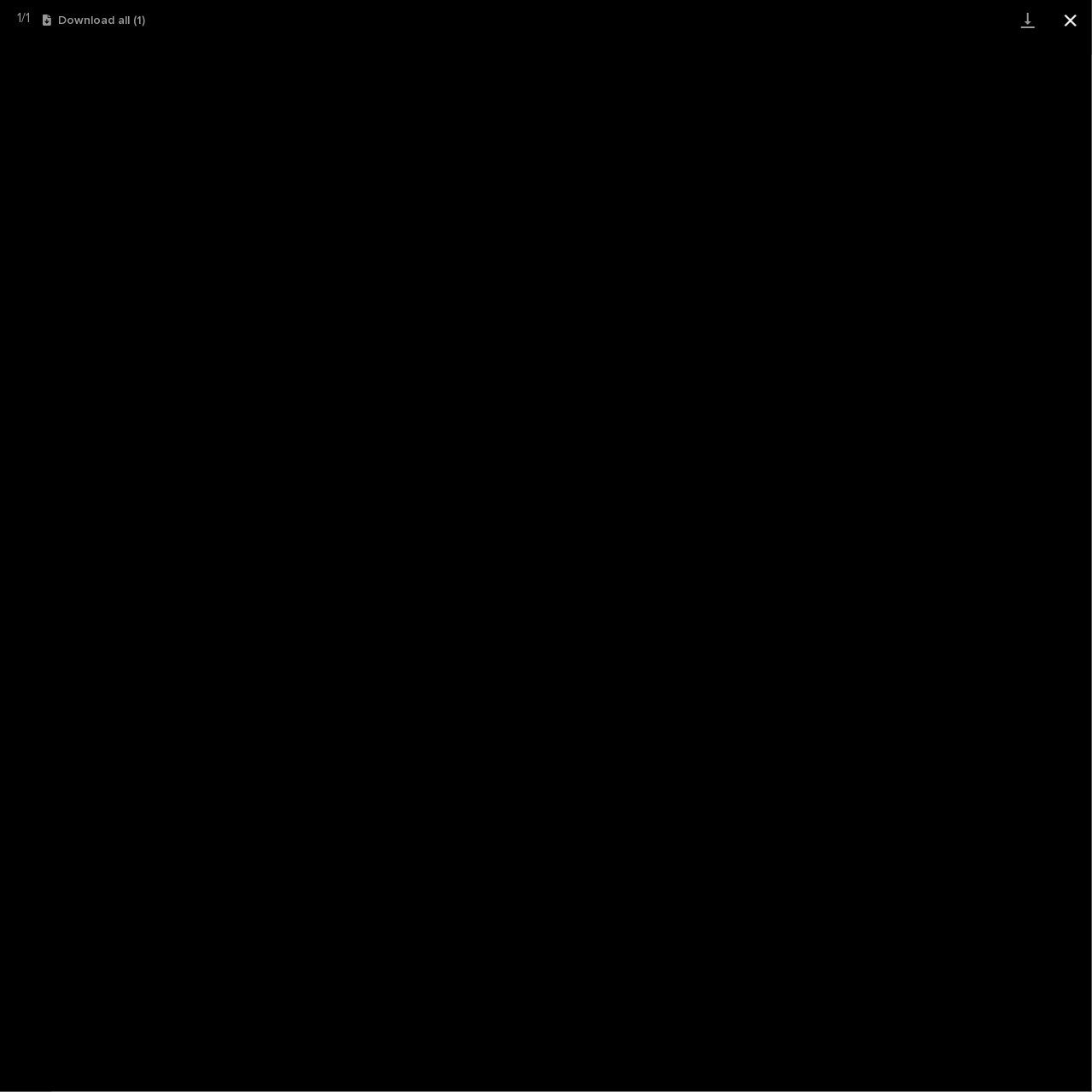
click at [1068, 25] on button "Close gallery" at bounding box center [1070, 20] width 43 height 40
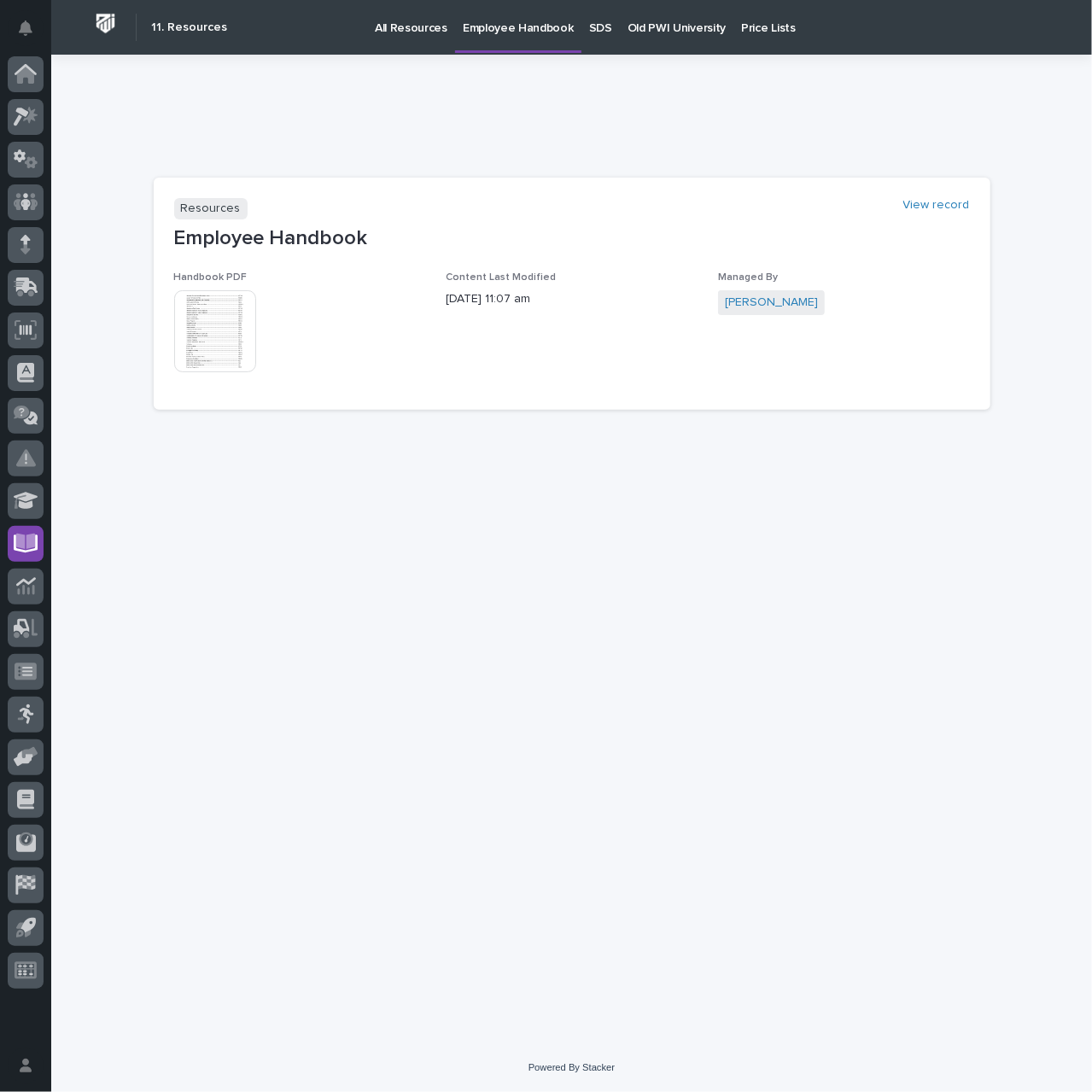
click at [415, 28] on p "All Resources" at bounding box center [411, 18] width 73 height 36
